Goal: Navigation & Orientation: Find specific page/section

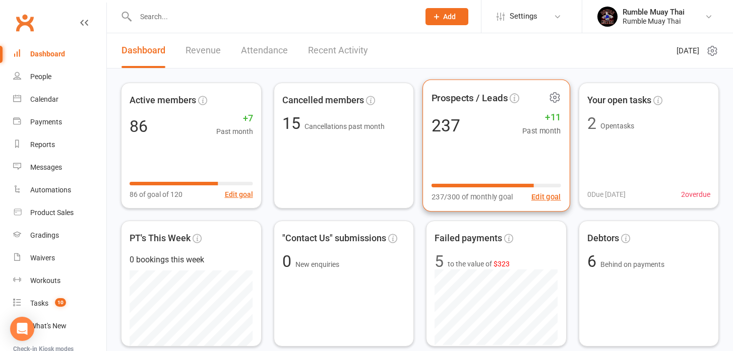
click at [456, 145] on div "Prospects / Leads 237 +11 Past month 237/300 of monthly goal Edit goal" at bounding box center [496, 146] width 147 height 133
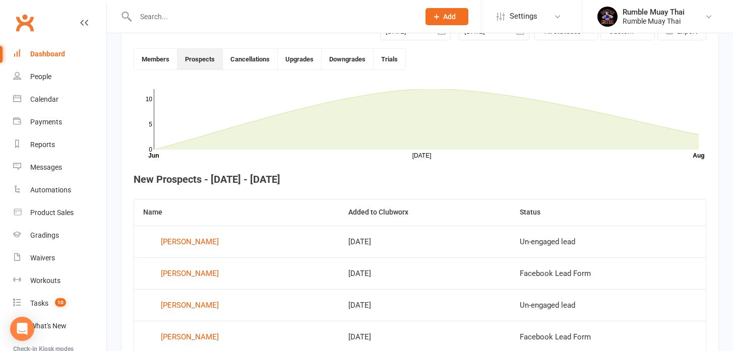
scroll to position [275, 0]
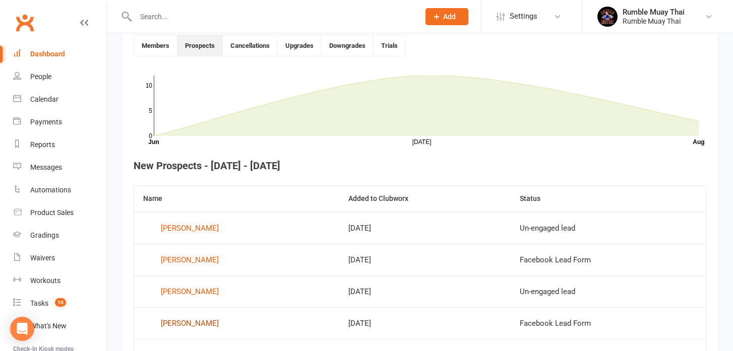
click at [205, 326] on div "[PERSON_NAME]" at bounding box center [190, 323] width 58 height 15
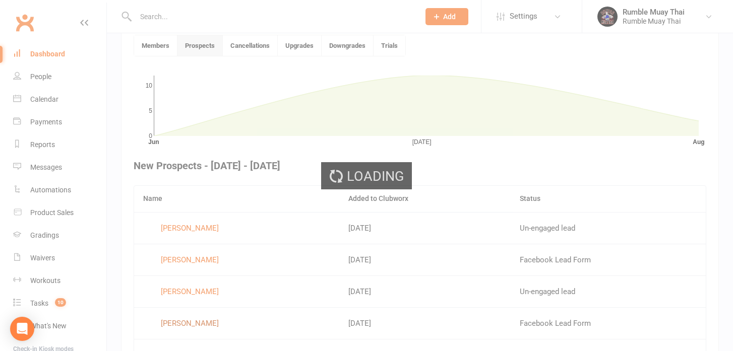
click at [205, 326] on div "Loading" at bounding box center [366, 175] width 733 height 351
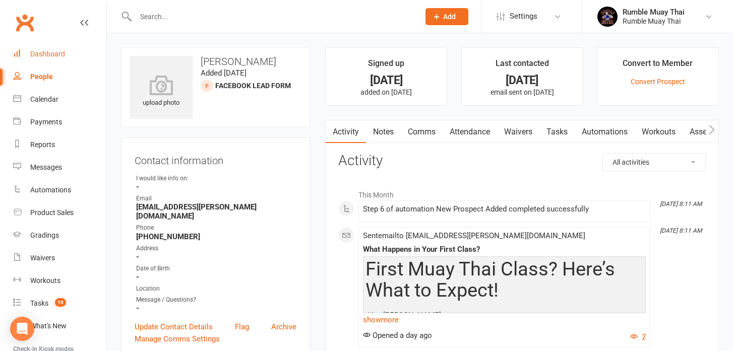
click at [51, 53] on div "Dashboard" at bounding box center [47, 54] width 35 height 8
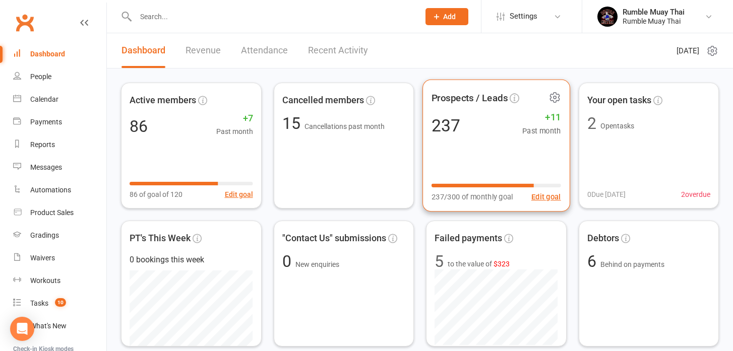
click at [450, 123] on div "237" at bounding box center [446, 125] width 29 height 17
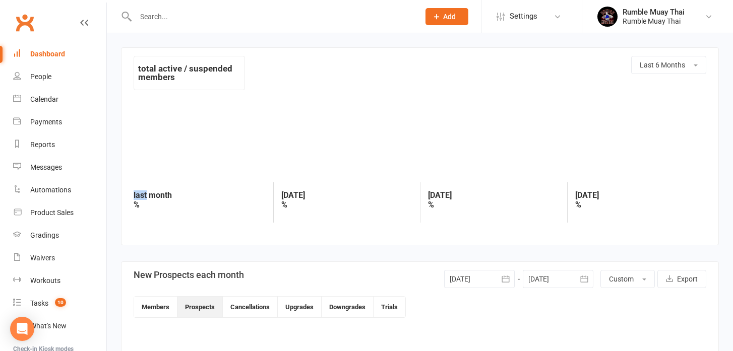
click at [450, 123] on div at bounding box center [420, 138] width 573 height 79
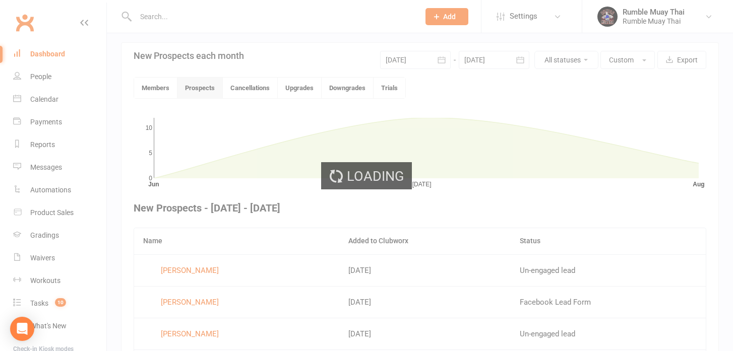
scroll to position [262, 0]
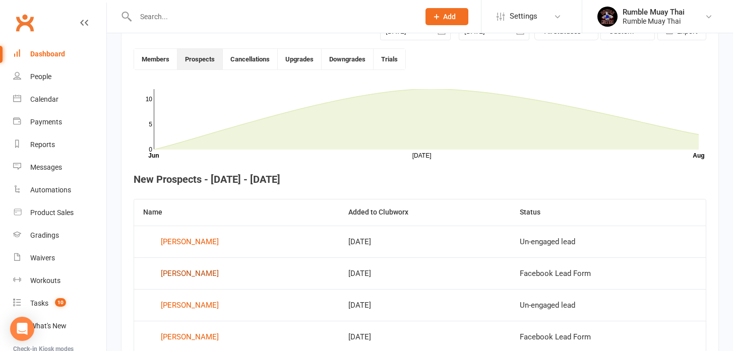
click at [187, 271] on div "[PERSON_NAME]" at bounding box center [190, 273] width 58 height 15
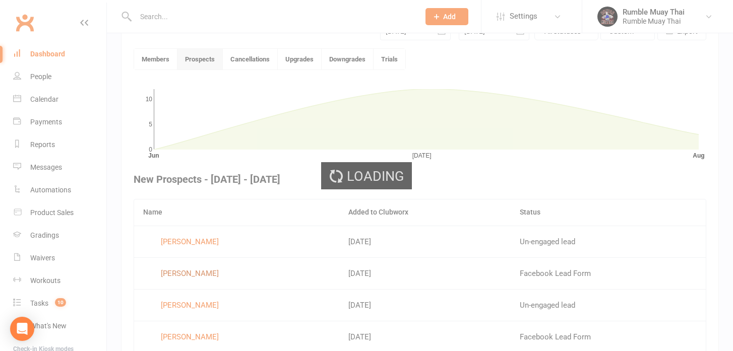
click at [187, 271] on div "Loading" at bounding box center [366, 175] width 733 height 351
